Goal: Information Seeking & Learning: Compare options

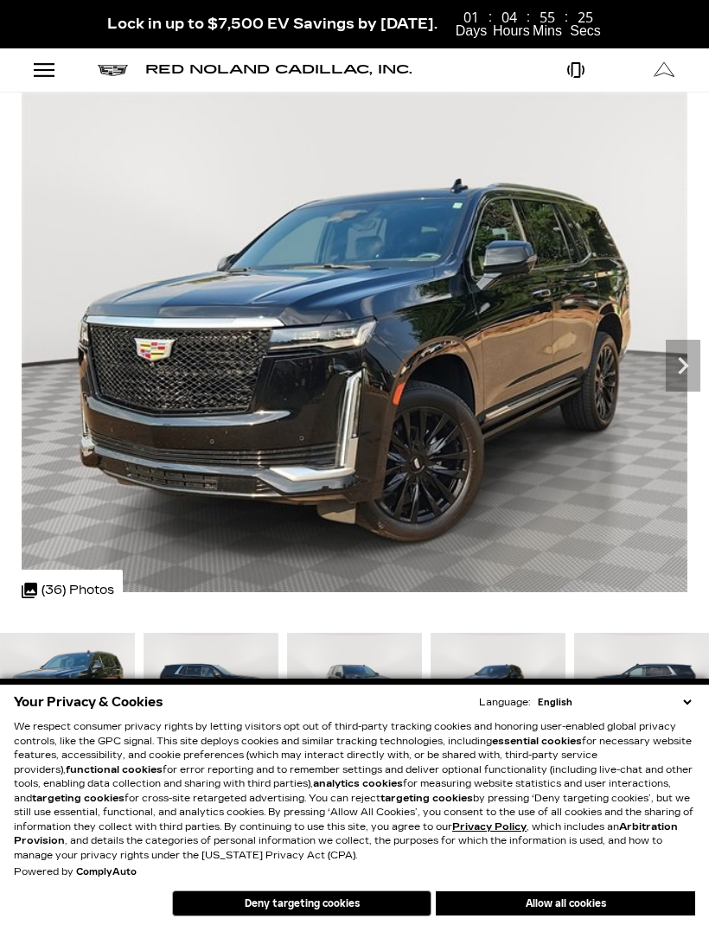
click at [677, 368] on icon "Next" at bounding box center [683, 365] width 35 height 35
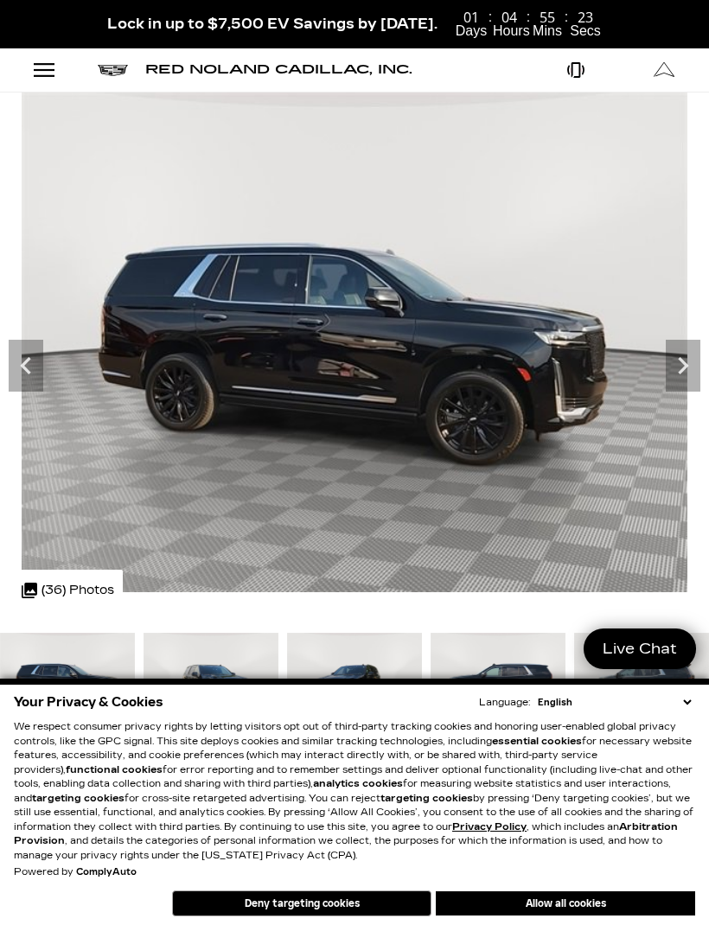
click at [676, 368] on icon "Next" at bounding box center [683, 365] width 35 height 35
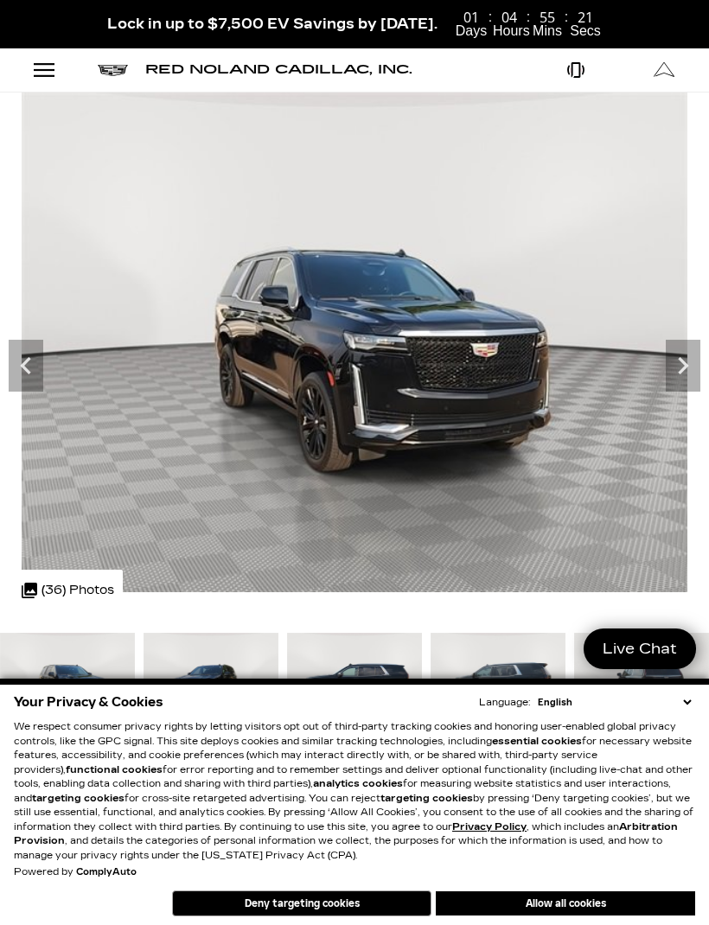
click at [685, 367] on icon "Next" at bounding box center [683, 365] width 10 height 17
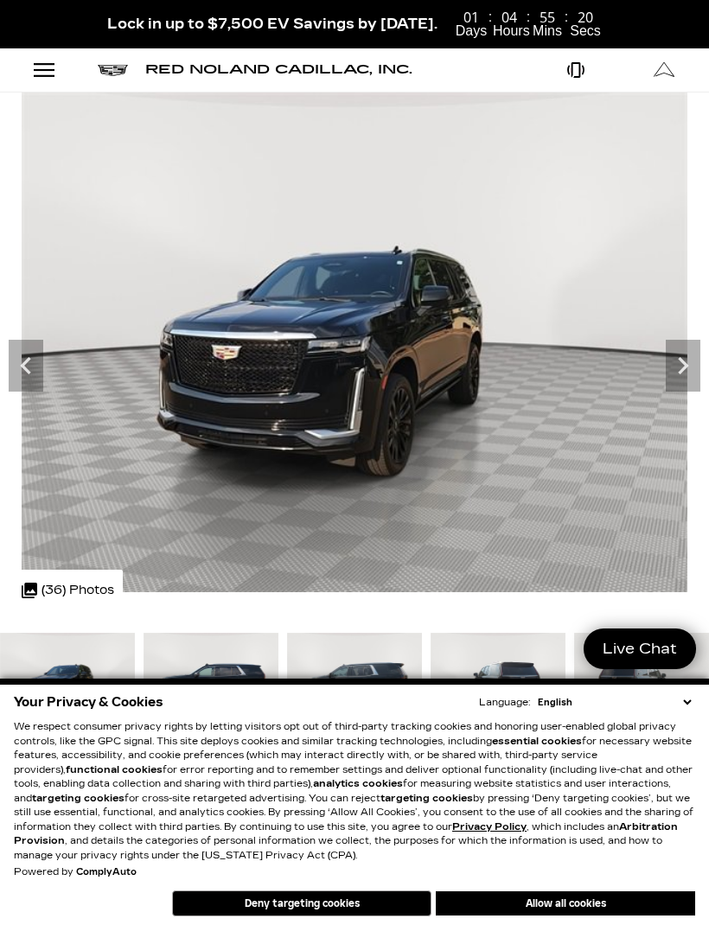
click at [688, 361] on icon "Next" at bounding box center [683, 365] width 35 height 35
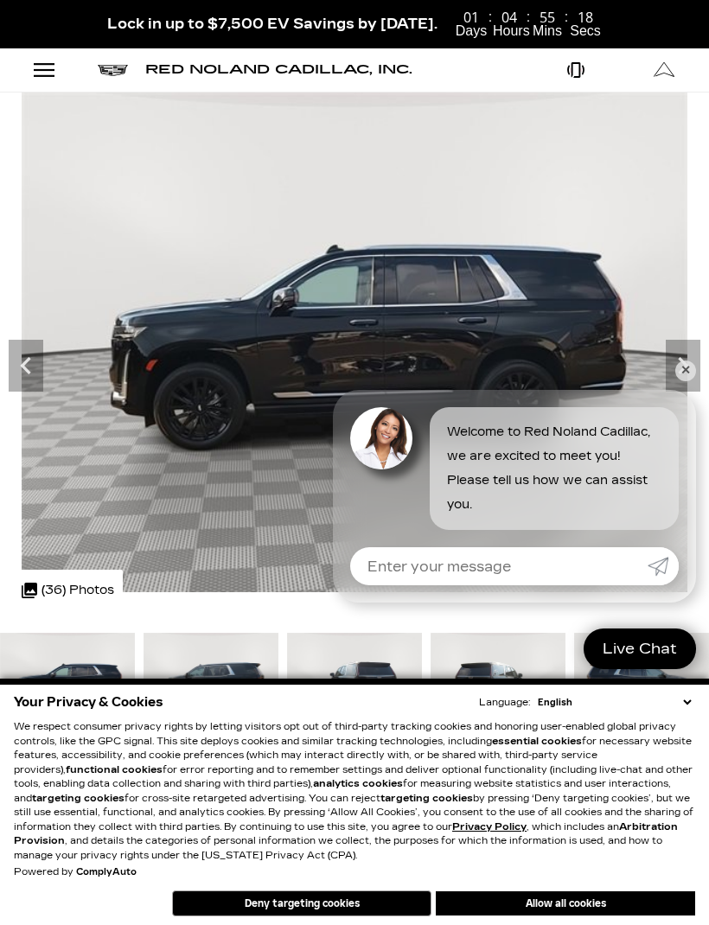
click at [687, 360] on icon "Next" at bounding box center [683, 365] width 35 height 35
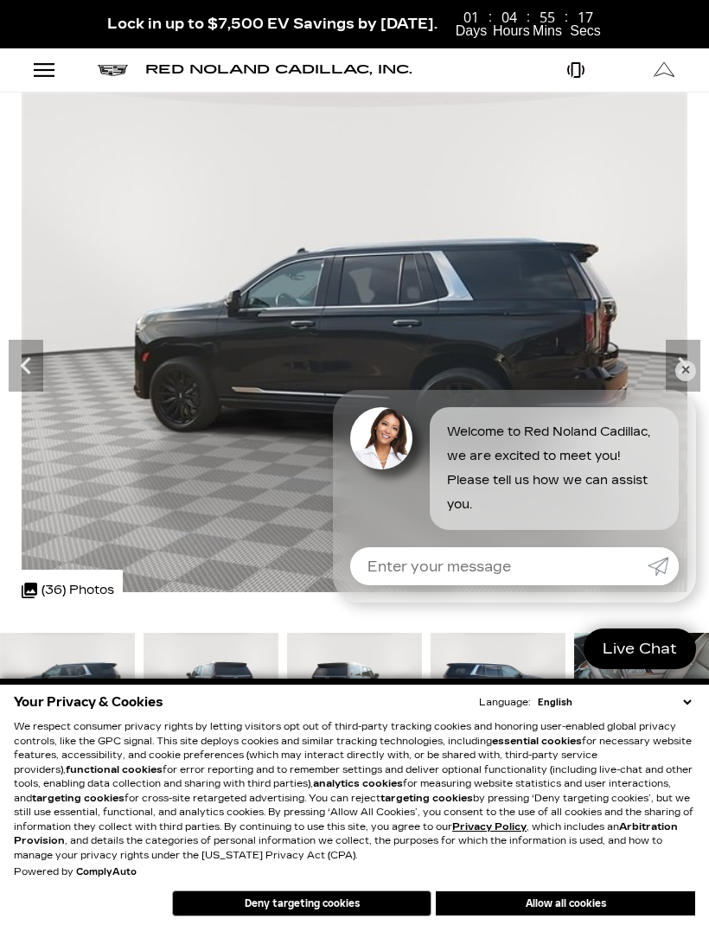
click at [690, 350] on icon "Next" at bounding box center [683, 365] width 35 height 35
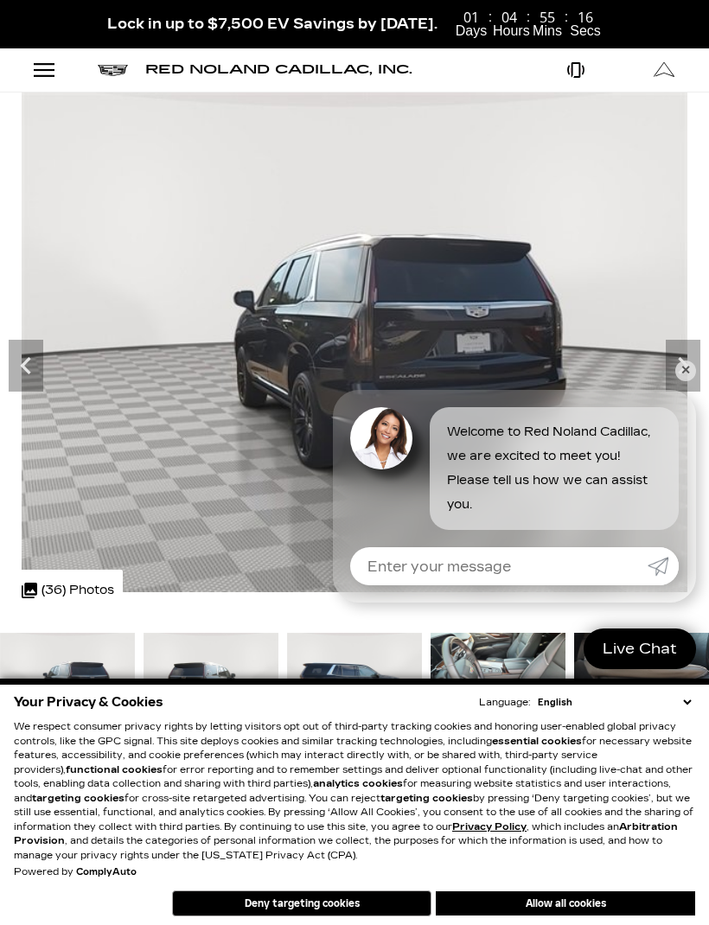
click at [699, 348] on icon "Next" at bounding box center [683, 365] width 35 height 35
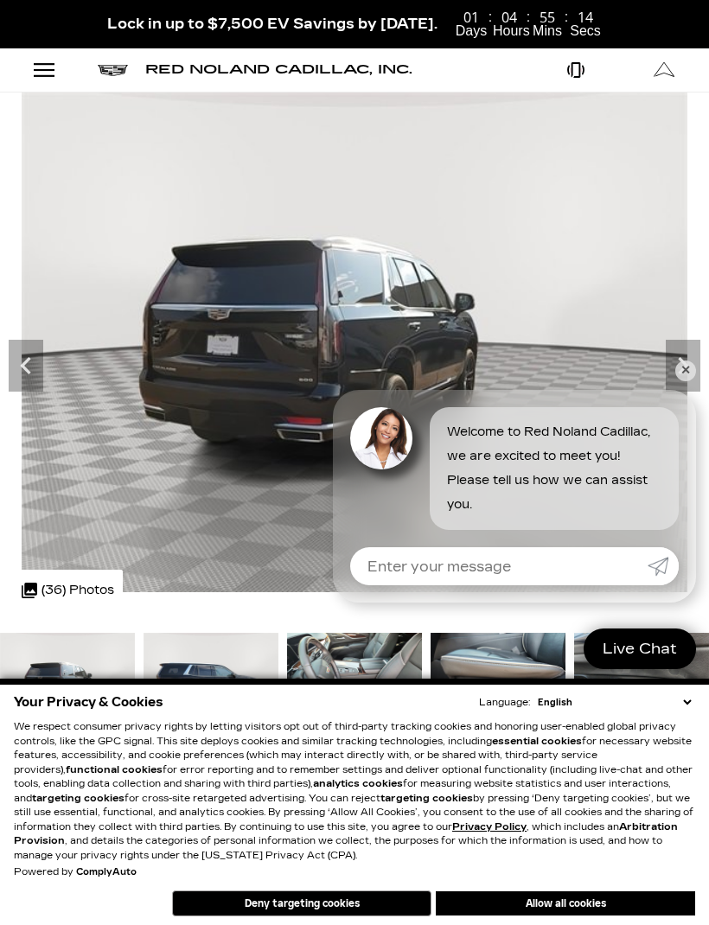
click at [687, 354] on icon "Next" at bounding box center [683, 365] width 35 height 35
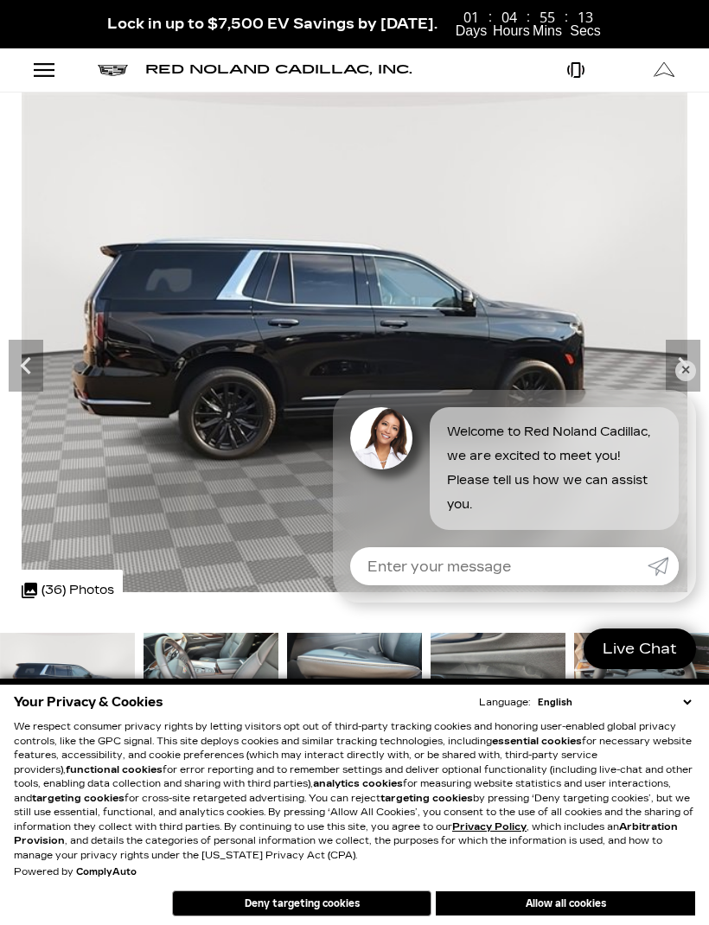
click at [699, 347] on div "Next" at bounding box center [683, 366] width 35 height 52
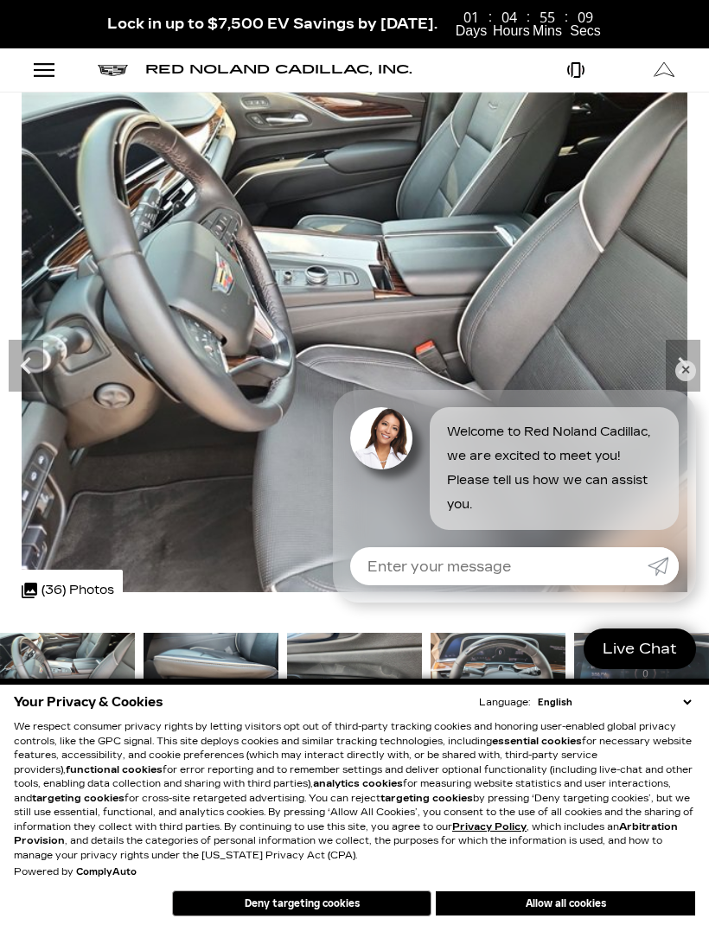
click at [686, 335] on img at bounding box center [354, 343] width 709 height 500
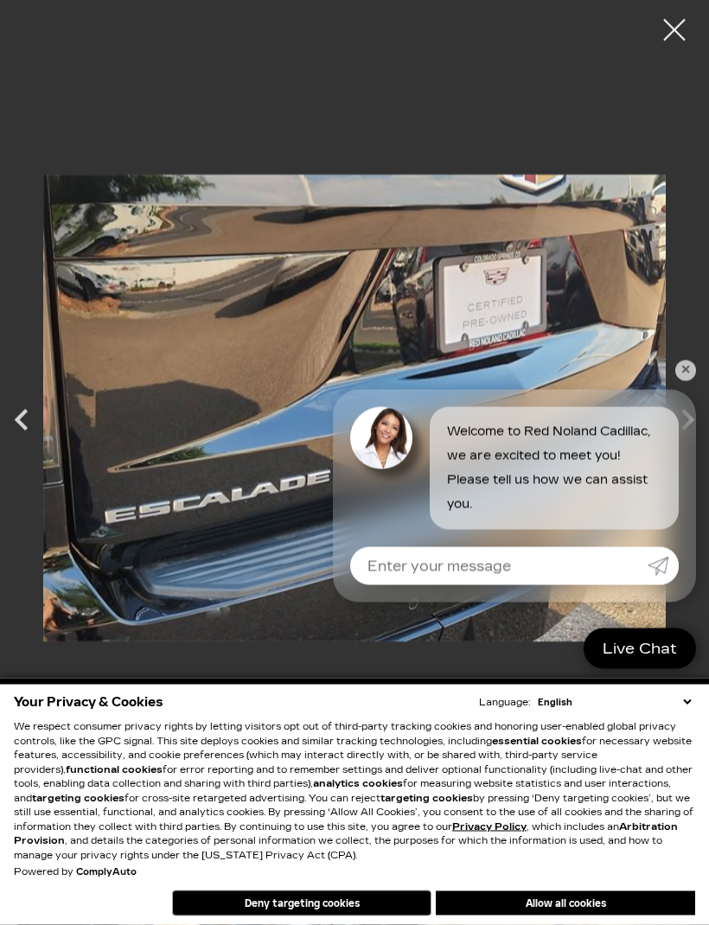
scroll to position [232, 0]
click at [667, 35] on div at bounding box center [674, 30] width 43 height 43
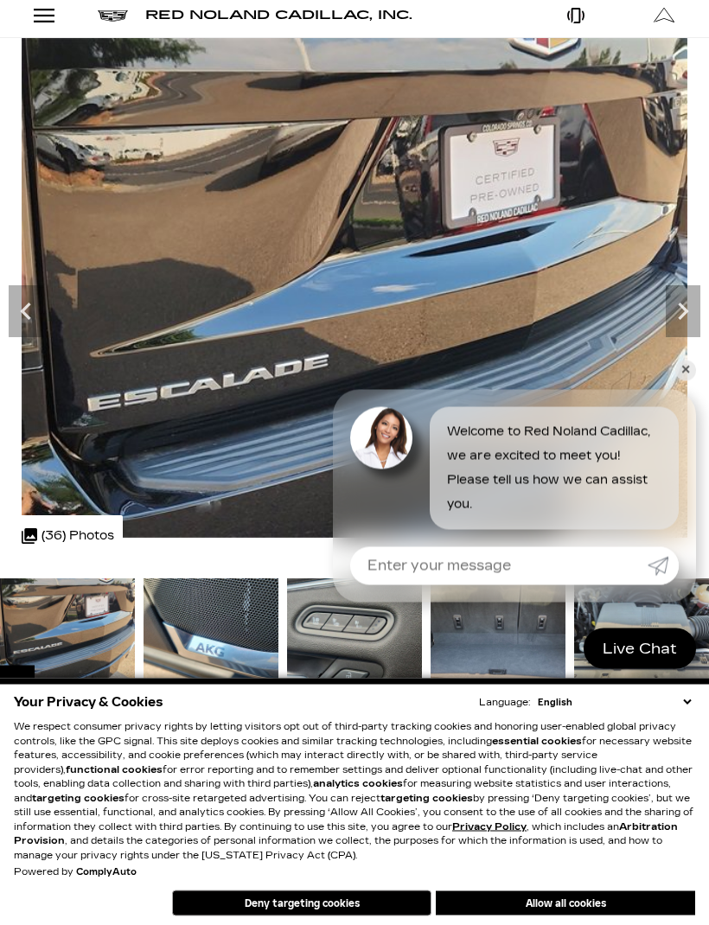
scroll to position [0, 0]
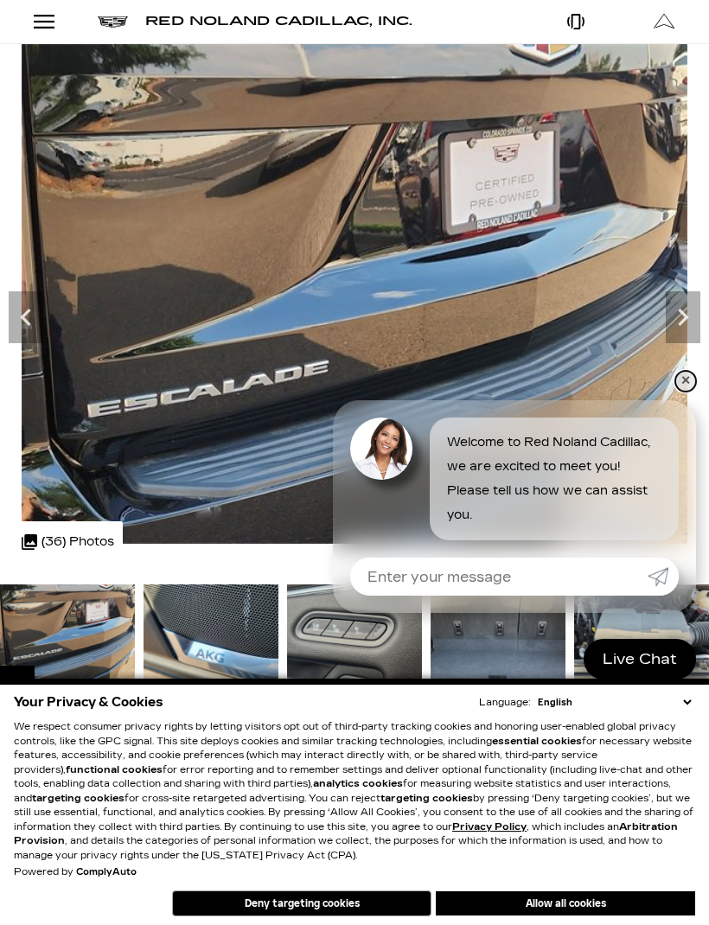
click at [683, 381] on link "✕" at bounding box center [685, 381] width 21 height 21
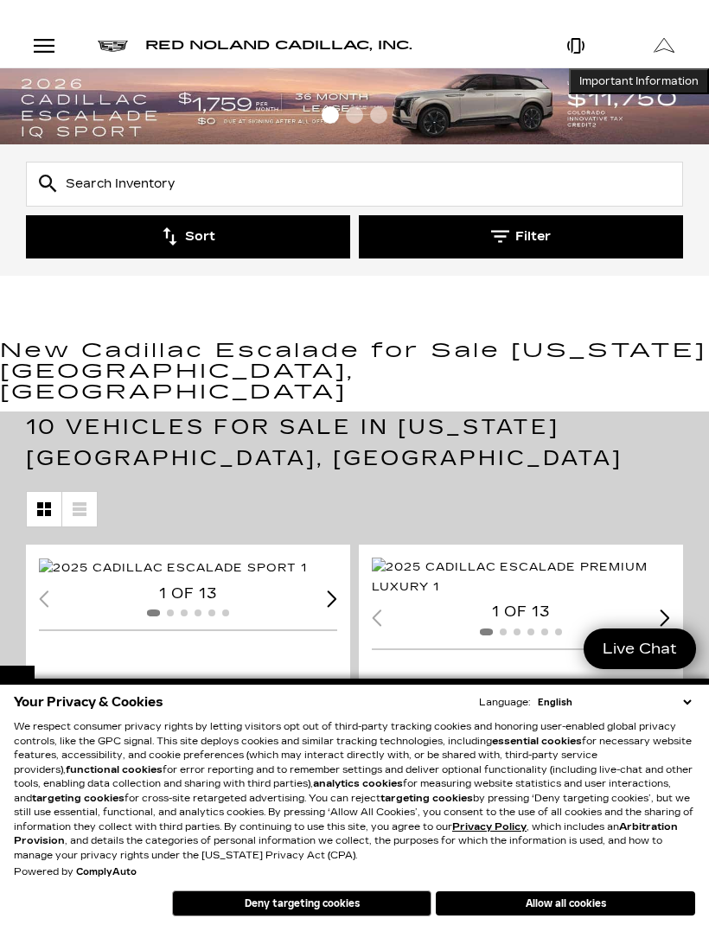
click at [622, 246] on button "Filter" at bounding box center [521, 236] width 324 height 43
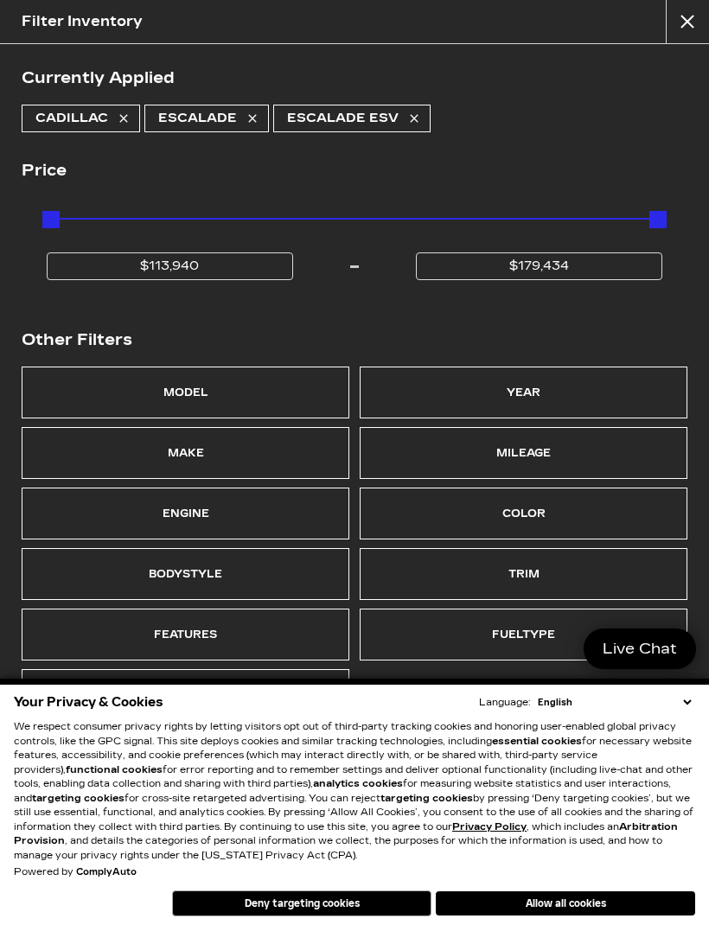
click at [619, 235] on div "$113,940 $179,434" at bounding box center [354, 242] width 624 height 75
click at [414, 118] on icon at bounding box center [414, 119] width 14 height 14
type input "$132,685"
click at [398, 903] on button "Deny targeting cookies" at bounding box center [301, 904] width 259 height 26
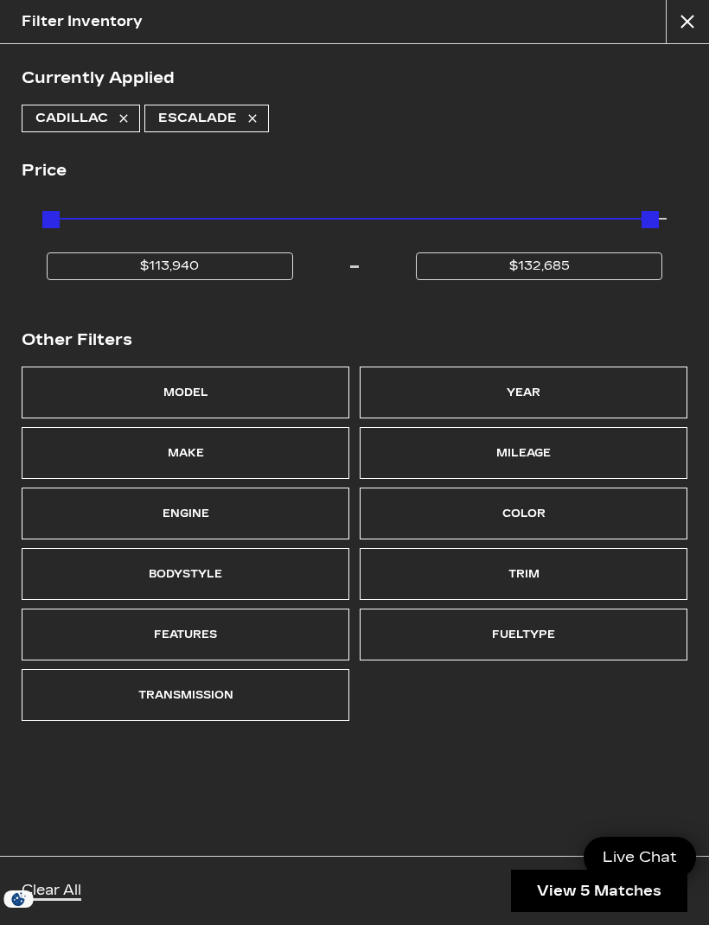
click at [393, 895] on div "Clear All View 5 Matches" at bounding box center [354, 890] width 709 height 69
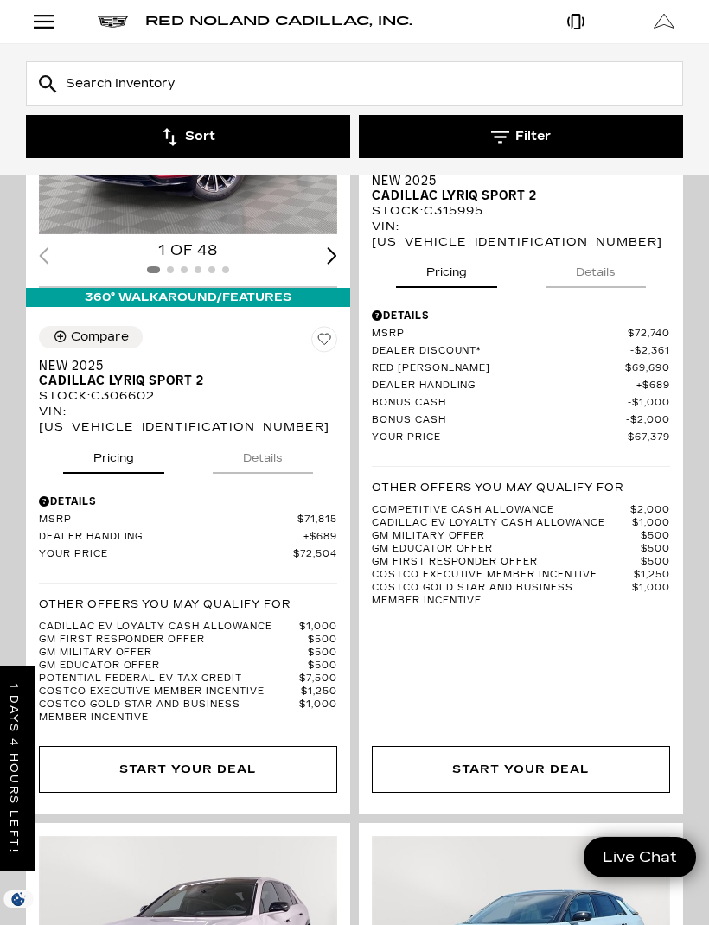
scroll to position [5413, 0]
